Goal: Check status: Verify the current state of an ongoing process or item

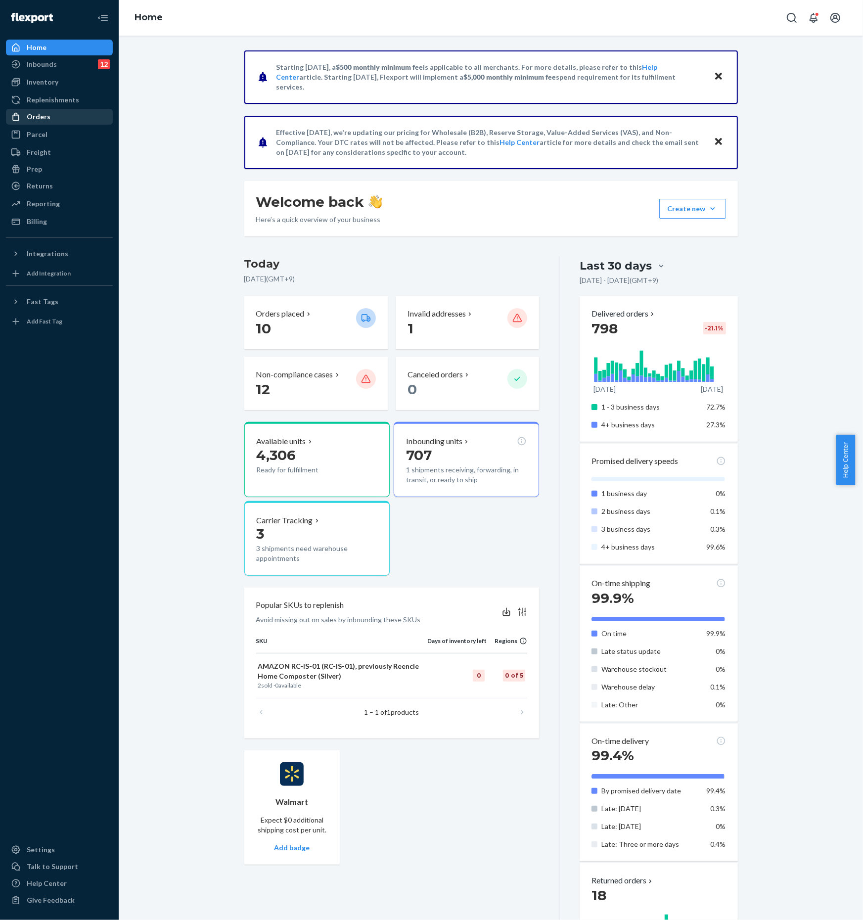
click at [45, 110] on div "Orders" at bounding box center [59, 117] width 105 height 14
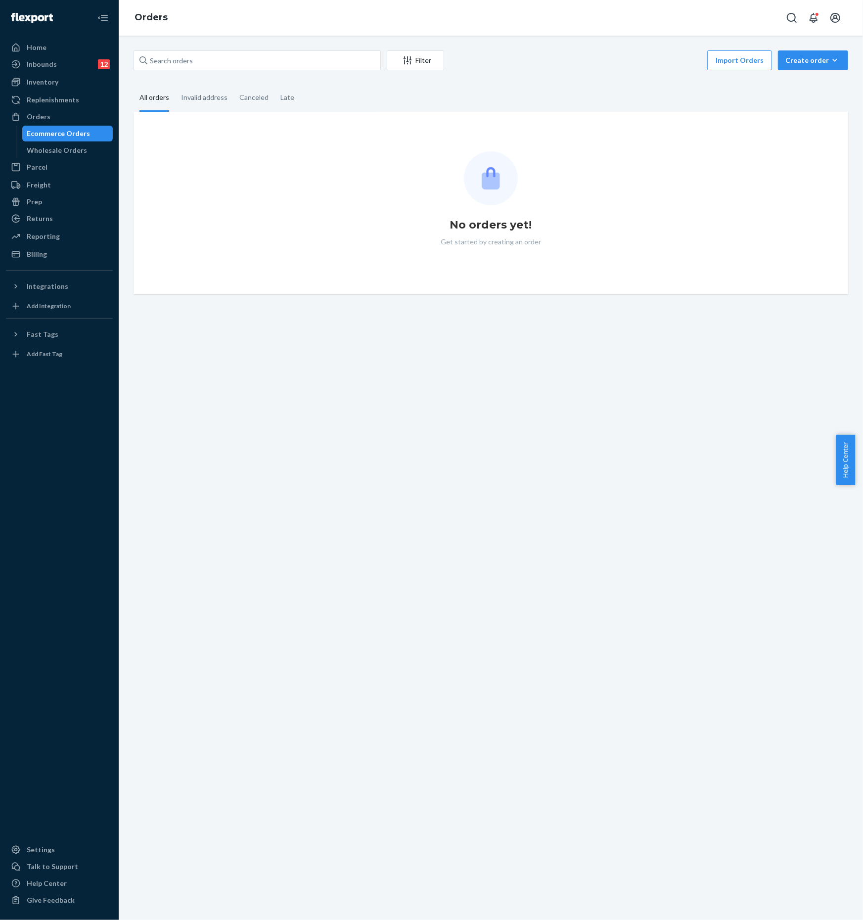
click at [254, 73] on div "Filter Import Orders Create order Ecommerce order Removal order All orders Inva…" at bounding box center [491, 172] width 730 height 244
click at [239, 65] on input "text" at bounding box center [257, 60] width 247 height 20
paste input "[PERSON_NAME]"
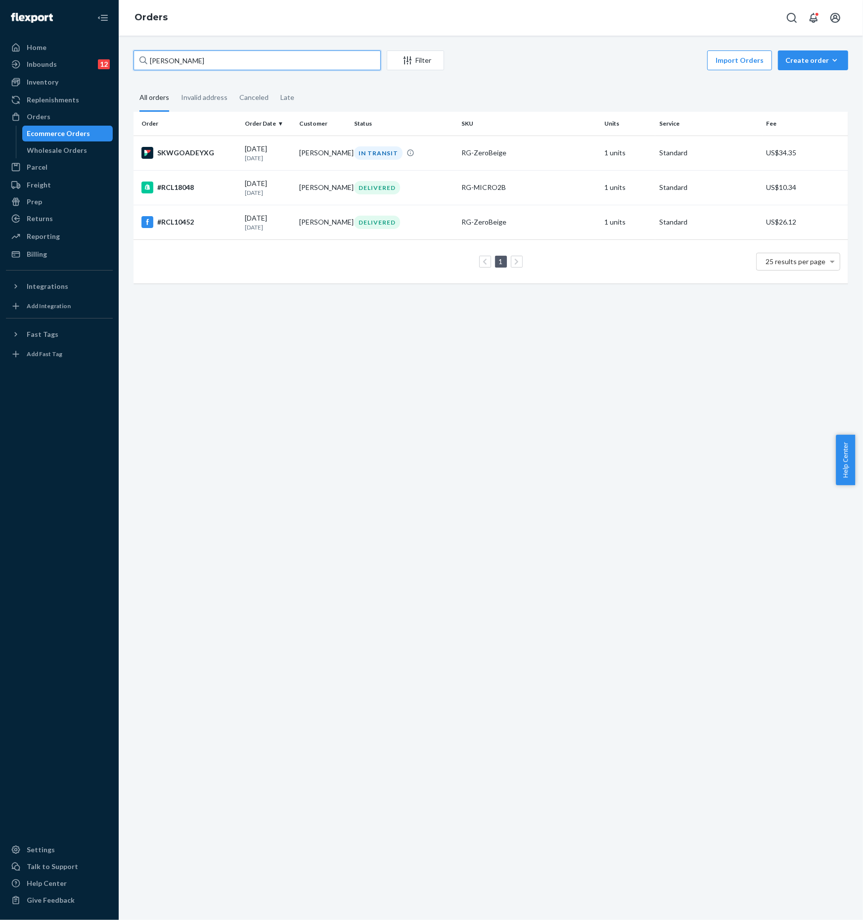
type input "[PERSON_NAME]"
click at [40, 87] on div "Inventory" at bounding box center [59, 82] width 105 height 14
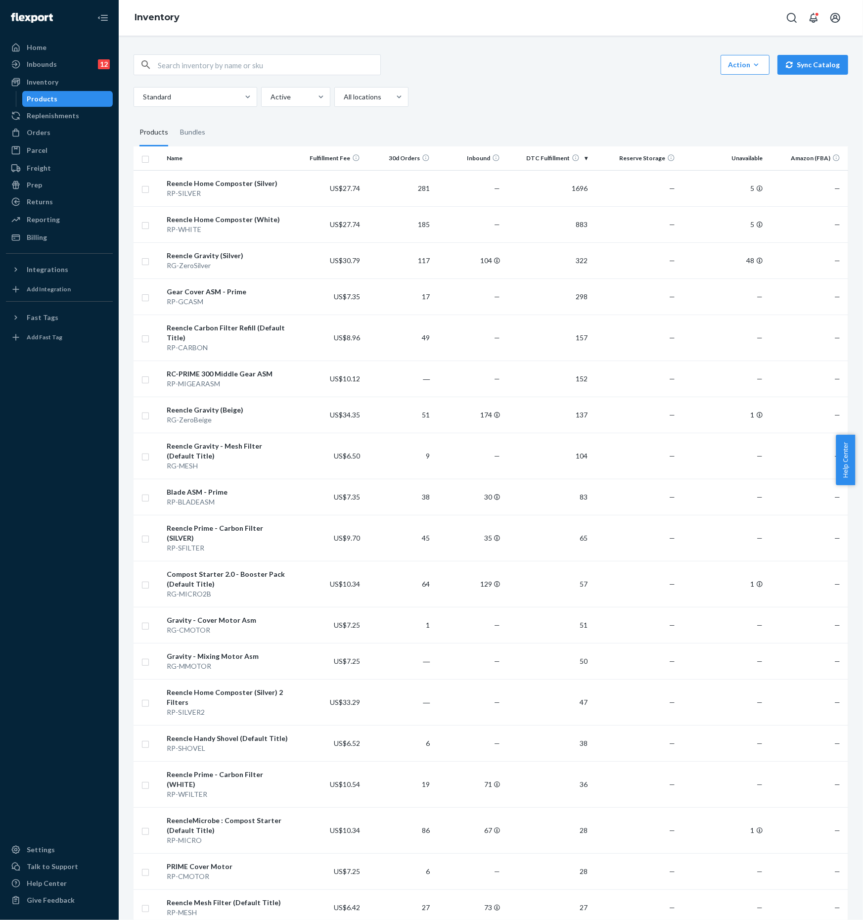
click at [232, 69] on input "text" at bounding box center [269, 65] width 223 height 20
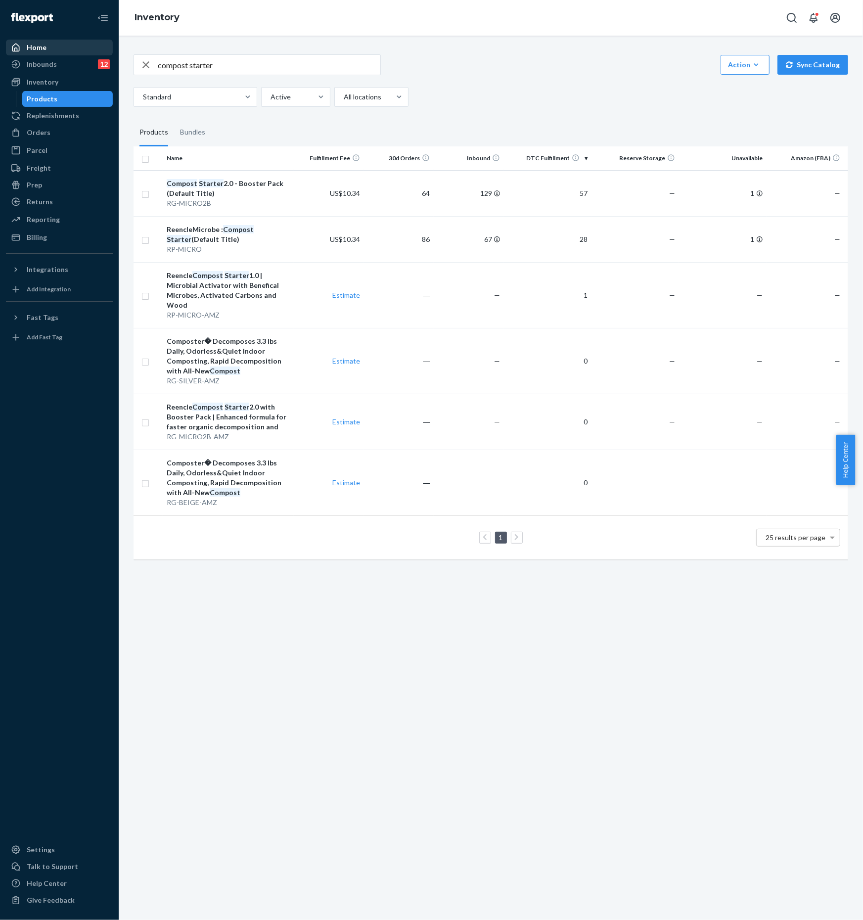
drag, startPoint x: 243, startPoint y: 58, endPoint x: 94, endPoint y: 52, distance: 150.1
click at [94, 52] on div "Home Inbounds 12 Shipping Plans Problems 12 Inventory Products Replenishments O…" at bounding box center [431, 460] width 863 height 920
type input "mixing motor"
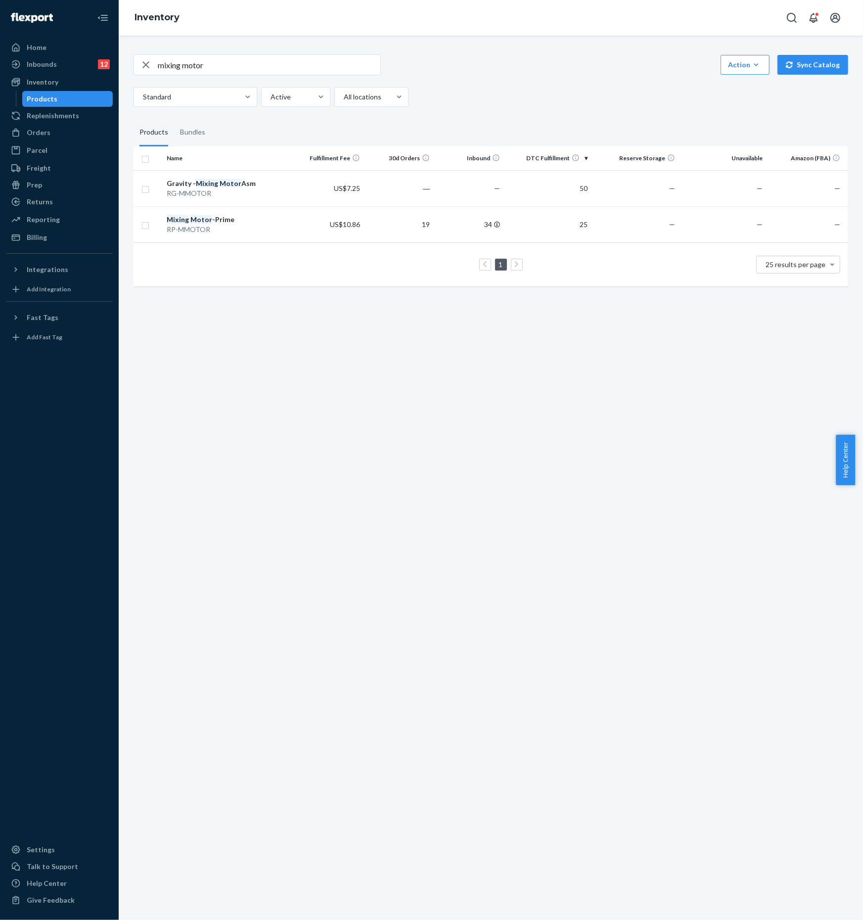
click at [144, 63] on icon "button" at bounding box center [146, 64] width 7 height 7
click at [226, 61] on input "text" at bounding box center [269, 65] width 223 height 20
click at [46, 97] on div "Products" at bounding box center [42, 99] width 31 height 10
click at [207, 63] on input "text" at bounding box center [269, 65] width 223 height 20
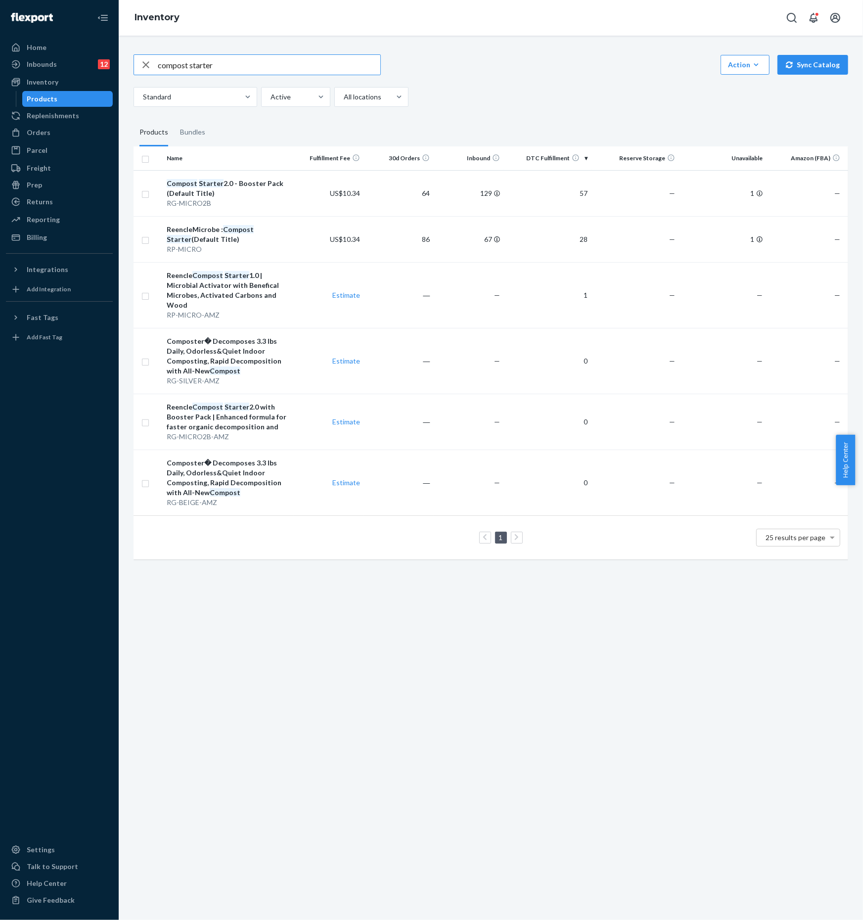
drag, startPoint x: 228, startPoint y: 61, endPoint x: 117, endPoint y: 69, distance: 111.2
click at [117, 69] on div "Home Inbounds 12 Shipping Plans Problems 12 Inventory Products Replenishments O…" at bounding box center [431, 460] width 863 height 920
type input "m"
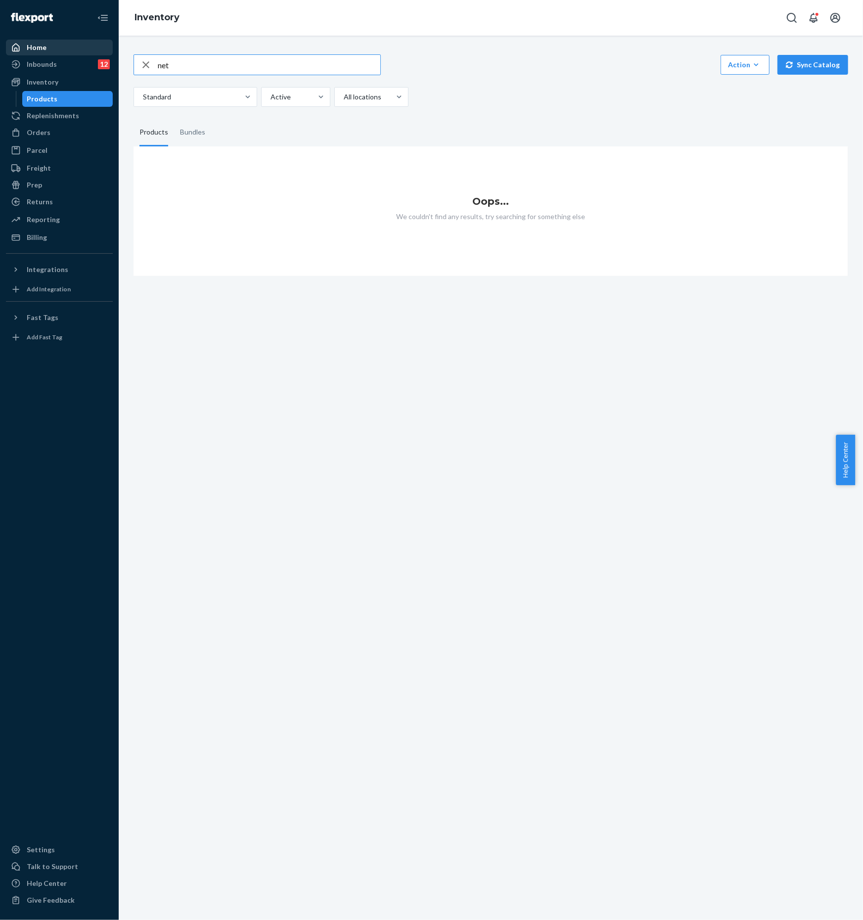
drag, startPoint x: 182, startPoint y: 63, endPoint x: 61, endPoint y: 54, distance: 121.1
click at [63, 54] on div "Home Inbounds 12 Shipping Plans Problems 12 Inventory Products Replenishments O…" at bounding box center [431, 460] width 863 height 920
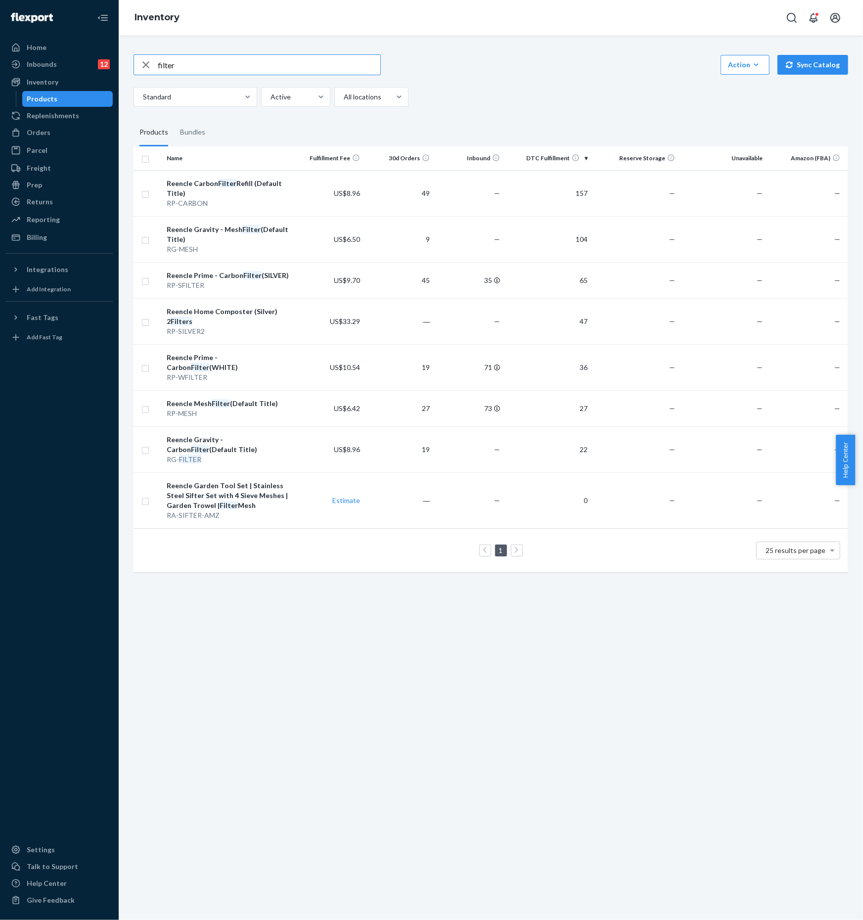
drag, startPoint x: 233, startPoint y: 72, endPoint x: 129, endPoint y: 60, distance: 104.6
click at [129, 60] on div "filter Action Create product Create bundle Bulk create products Bulk update pro…" at bounding box center [491, 313] width 730 height 540
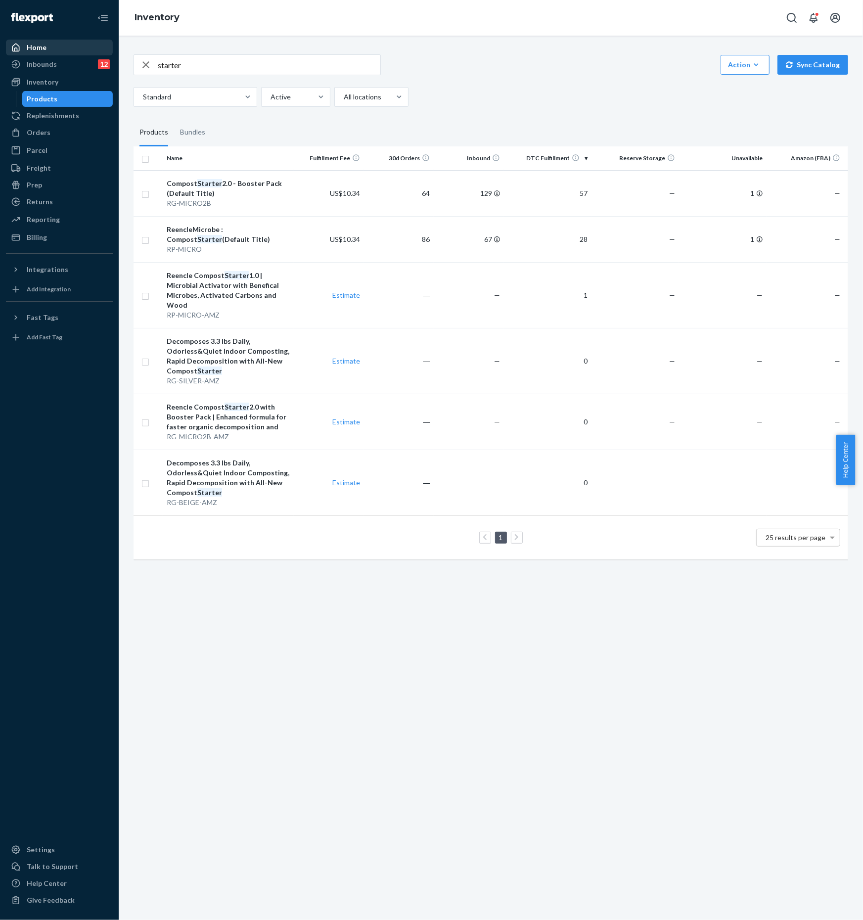
drag, startPoint x: 220, startPoint y: 63, endPoint x: 103, endPoint y: 51, distance: 116.8
click at [103, 51] on div "Home Inbounds 12 Shipping Plans Problems 12 Inventory Products Replenishments O…" at bounding box center [431, 460] width 863 height 920
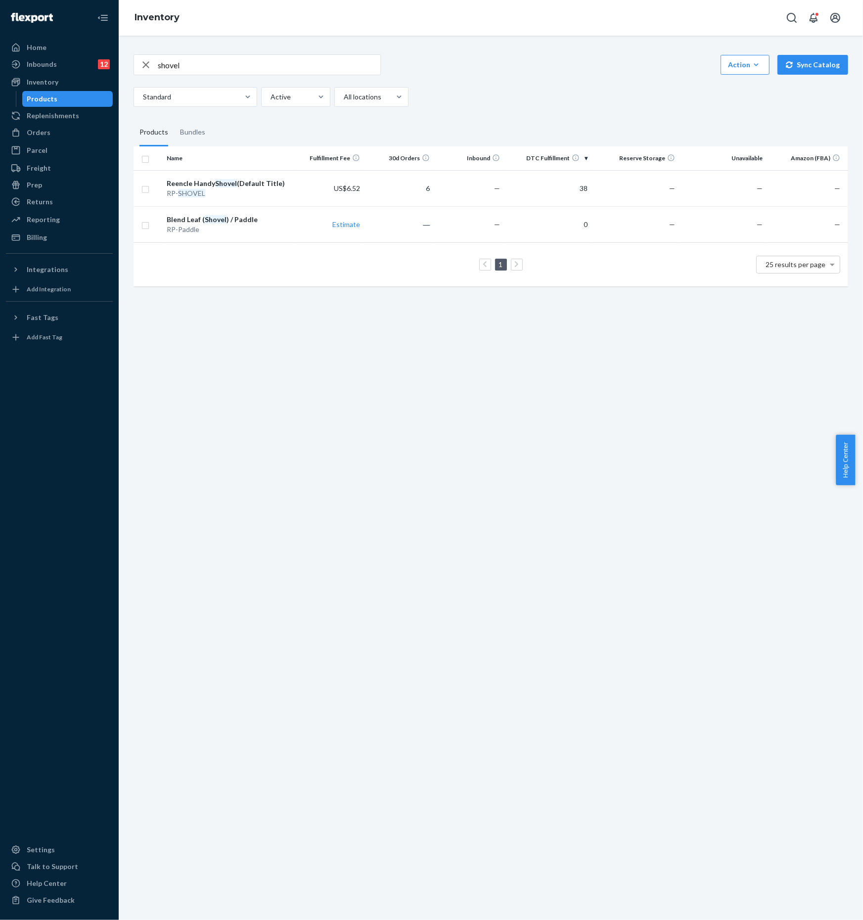
click at [232, 70] on input "shovel" at bounding box center [269, 65] width 223 height 20
click at [71, 62] on div "Home Inbounds 12 Shipping Plans Problems 12 Inventory Products Replenishments O…" at bounding box center [431, 460] width 863 height 920
type input "filter"
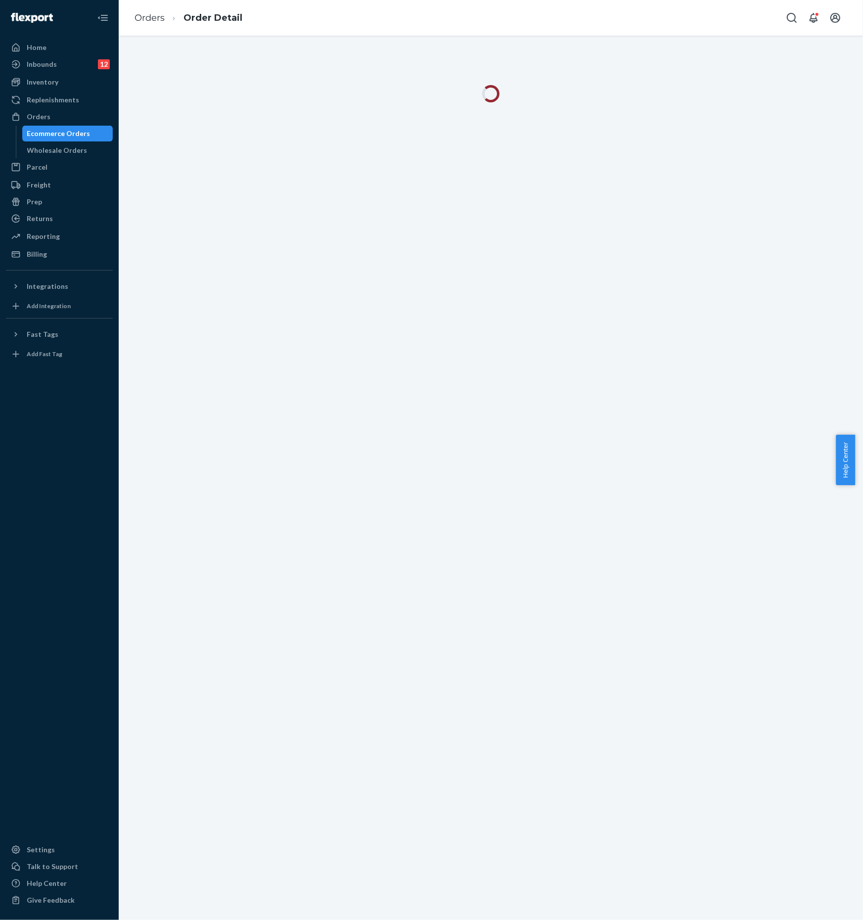
click at [53, 131] on div "Ecommerce Orders" at bounding box center [58, 134] width 63 height 10
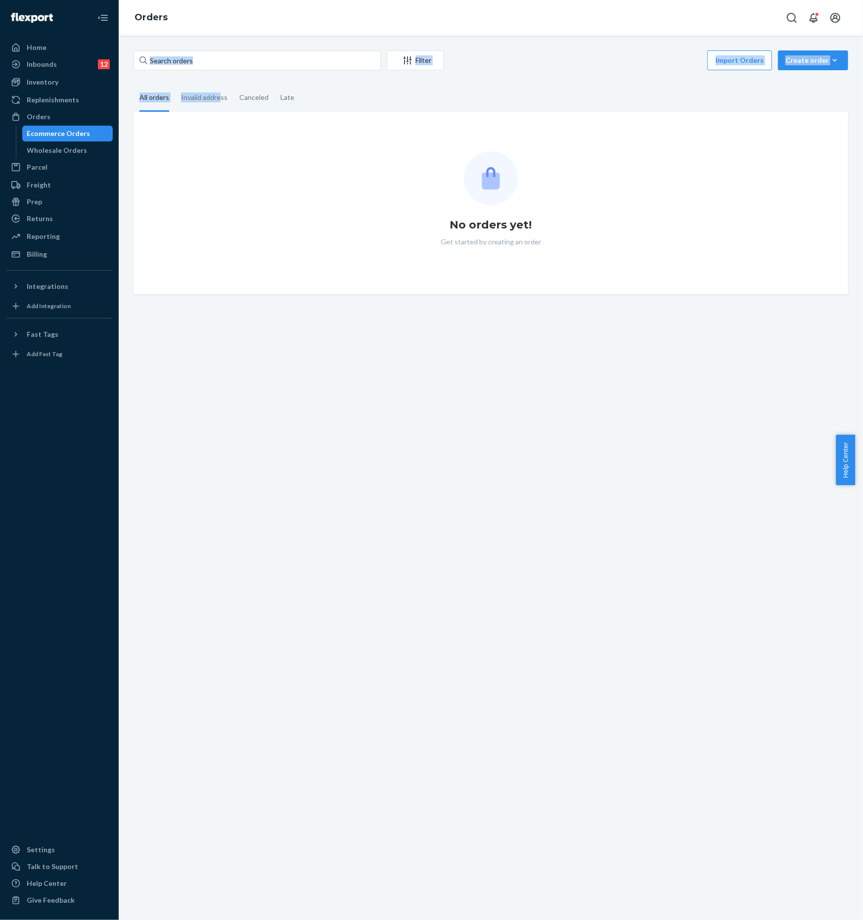
click at [220, 71] on div "Filter Import Orders Create order Ecommerce order Removal order All orders Inva…" at bounding box center [491, 172] width 730 height 244
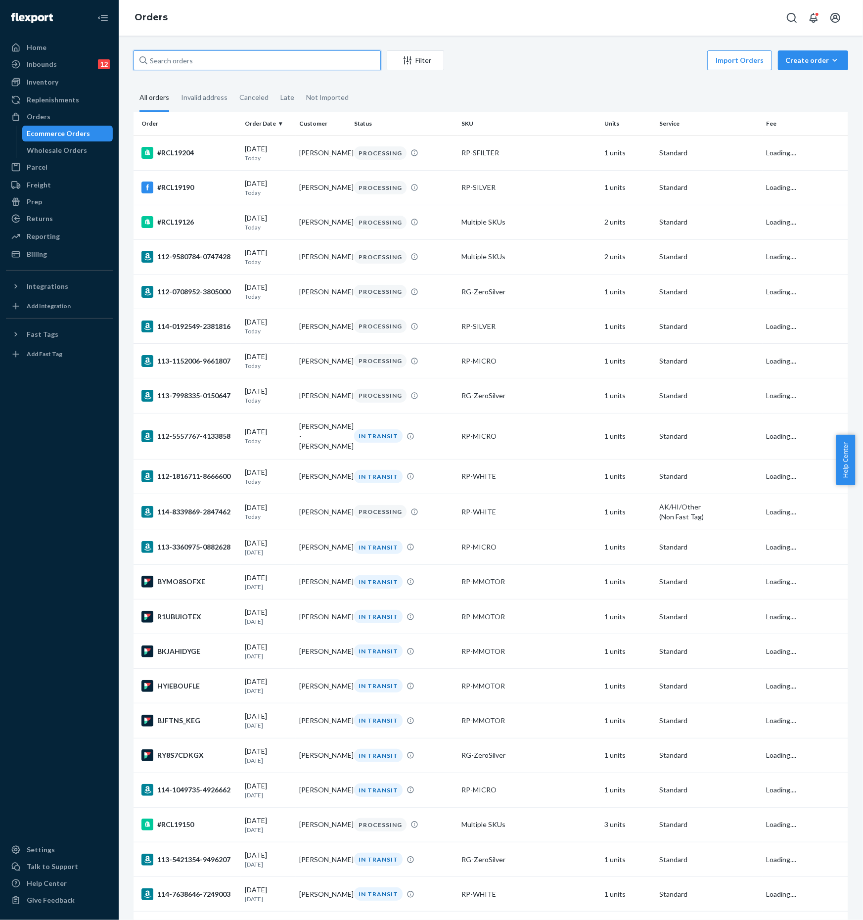
click at [219, 66] on input "text" at bounding box center [257, 60] width 247 height 20
paste input "Hairong Shang"
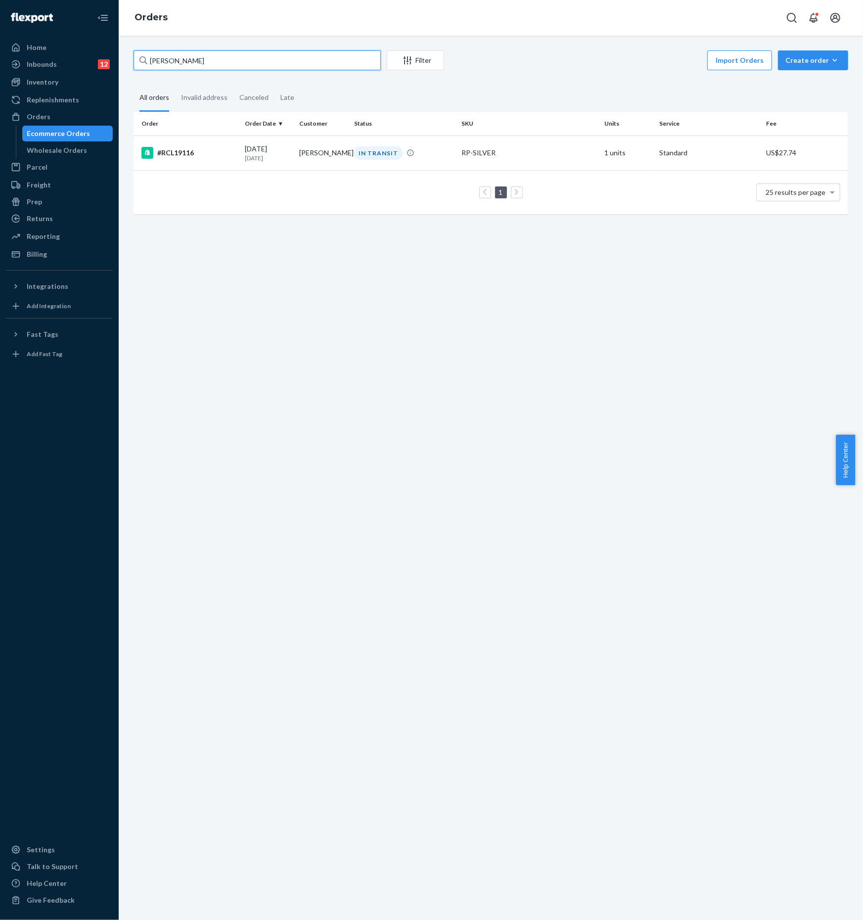
type input "Hairong Shang"
click at [434, 174] on td "1 25 results per page" at bounding box center [491, 192] width 715 height 44
click at [433, 160] on td "IN TRANSIT" at bounding box center [403, 153] width 107 height 35
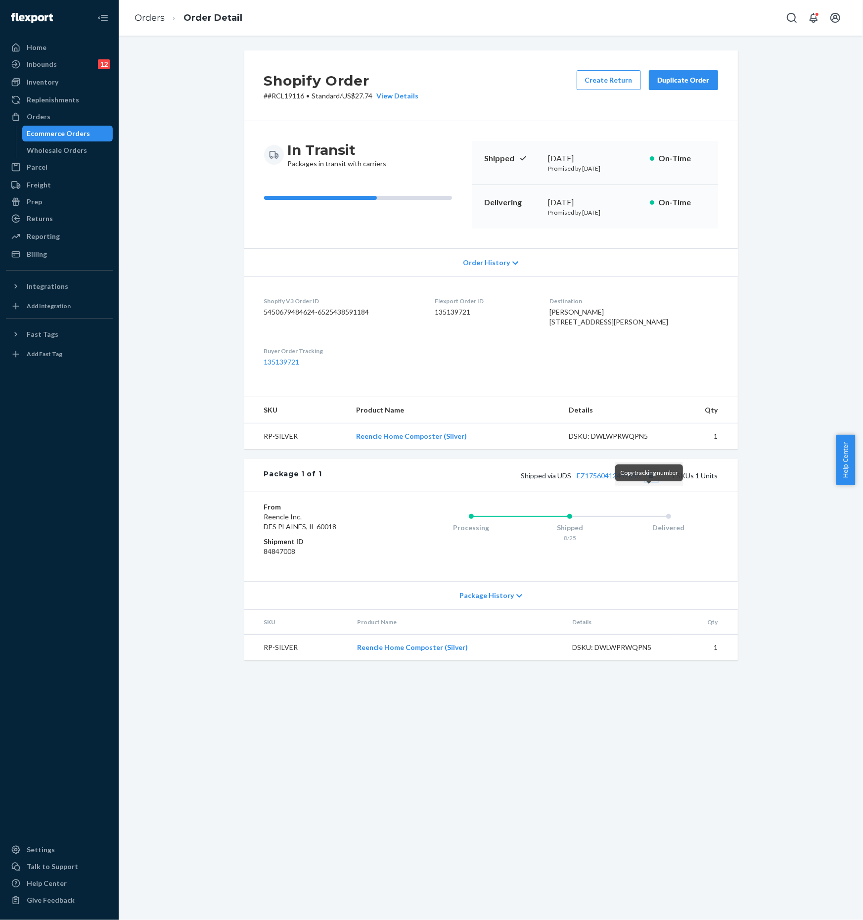
click at [654, 482] on button "Copy tracking number" at bounding box center [651, 475] width 13 height 13
